Goal: Find specific fact

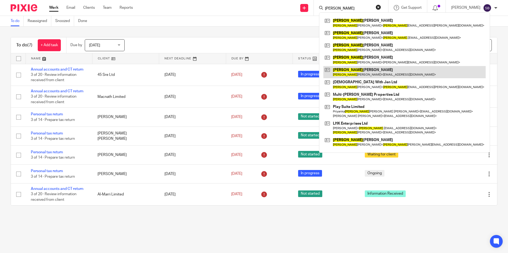
type input "jennifer"
click at [363, 72] on link at bounding box center [404, 72] width 162 height 12
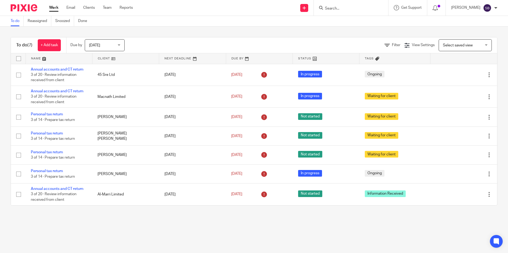
click at [353, 8] on input "Search" at bounding box center [348, 8] width 48 height 5
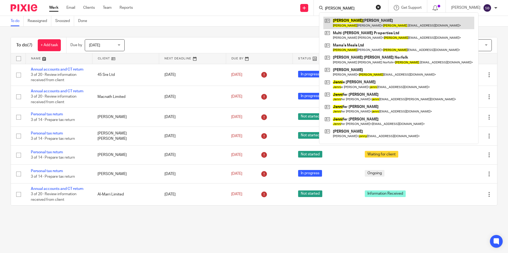
type input "jenny"
click at [353, 24] on link at bounding box center [398, 23] width 151 height 12
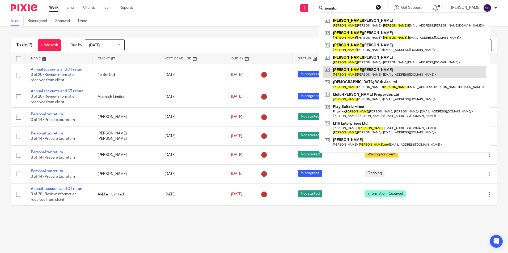
type input "jennifor"
click at [358, 71] on link at bounding box center [404, 72] width 162 height 12
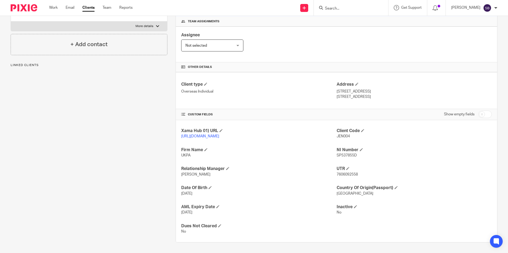
scroll to position [84, 0]
drag, startPoint x: 334, startPoint y: 174, endPoint x: 355, endPoint y: 174, distance: 21.8
copy span "7606092558"
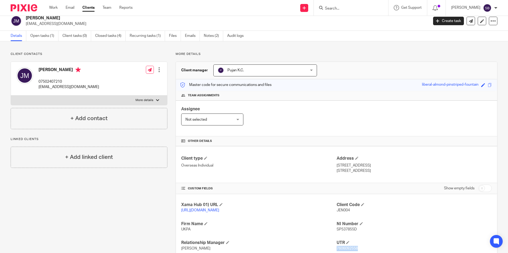
scroll to position [0, 0]
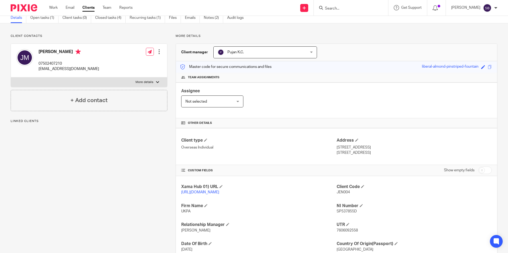
scroll to position [53, 0]
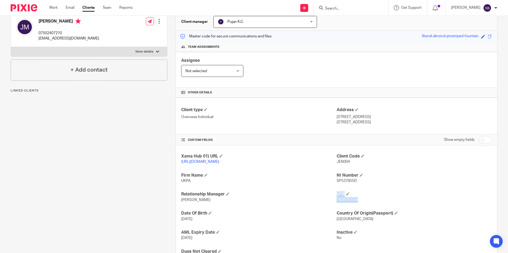
drag, startPoint x: 333, startPoint y: 207, endPoint x: 365, endPoint y: 207, distance: 32.1
click at [365, 207] on div "Xama Hub 01) URL https://platform.xamatech.com/portal/crm/clients/02b315f0-9baa…" at bounding box center [336, 207] width 321 height 122
drag, startPoint x: 365, startPoint y: 207, endPoint x: 362, endPoint y: 206, distance: 3.2
click at [362, 203] on p "7606092558" at bounding box center [413, 200] width 155 height 5
drag, startPoint x: 359, startPoint y: 205, endPoint x: 334, endPoint y: 206, distance: 25.5
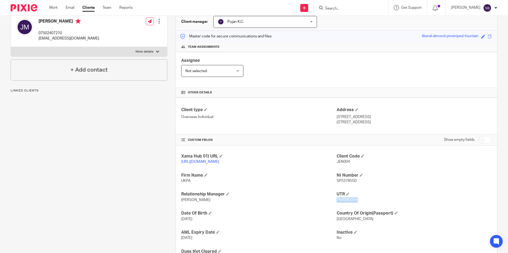
click at [336, 203] on p "7606092558" at bounding box center [413, 200] width 155 height 5
copy span "7606092558"
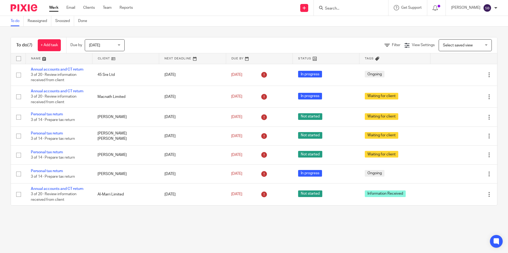
click at [341, 10] on input "Search" at bounding box center [348, 8] width 48 height 5
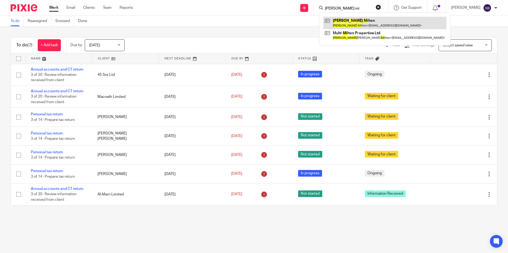
type input "jenniffer mi"
click at [377, 25] on link at bounding box center [384, 23] width 123 height 12
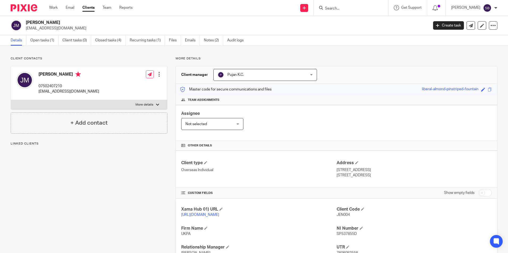
drag, startPoint x: 26, startPoint y: 22, endPoint x: 62, endPoint y: 22, distance: 36.1
click at [62, 22] on h2 "[PERSON_NAME]" at bounding box center [185, 23] width 319 height 6
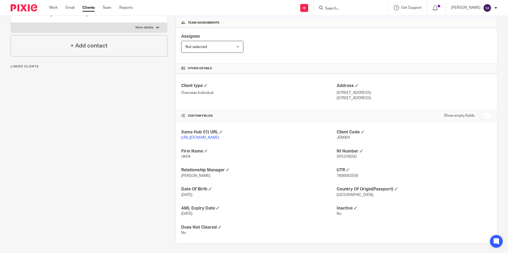
scroll to position [80, 0]
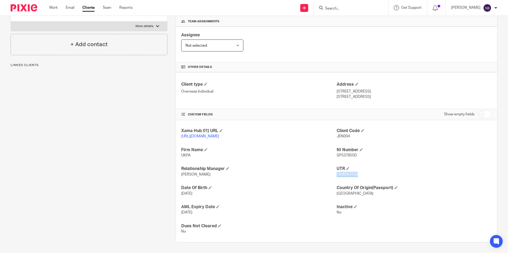
drag, startPoint x: 334, startPoint y: 178, endPoint x: 356, endPoint y: 178, distance: 22.0
click at [356, 177] on p "7606092558" at bounding box center [413, 174] width 155 height 5
copy span "7606092558"
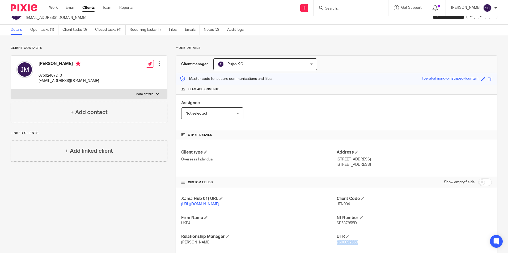
scroll to position [0, 0]
